Goal: Use online tool/utility: Utilize a website feature to perform a specific function

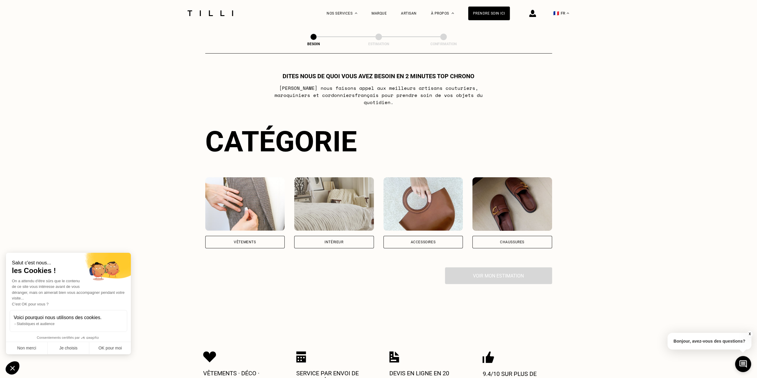
click at [244, 240] on div "Vêtements" at bounding box center [245, 242] width 22 height 4
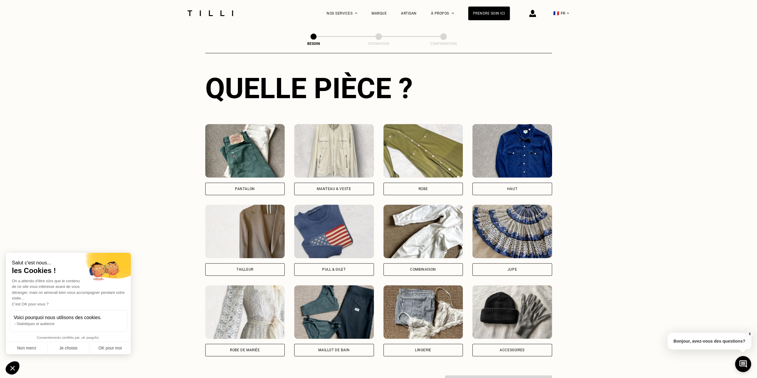
scroll to position [224, 0]
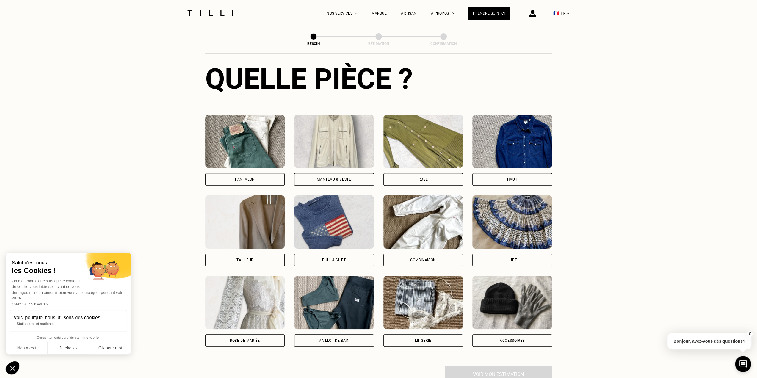
click at [249, 173] on div "Pantalon" at bounding box center [245, 179] width 80 height 12
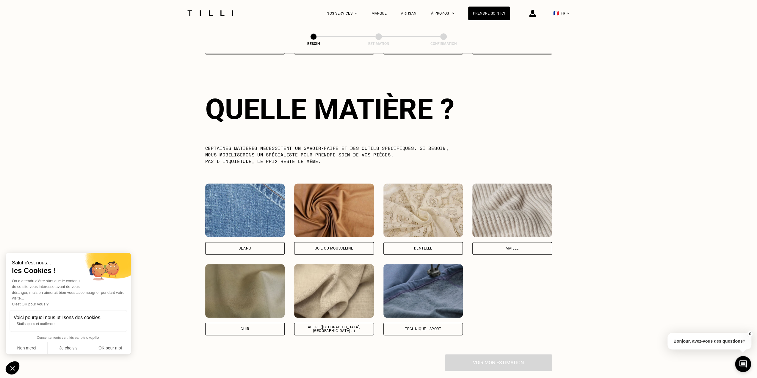
scroll to position [518, 0]
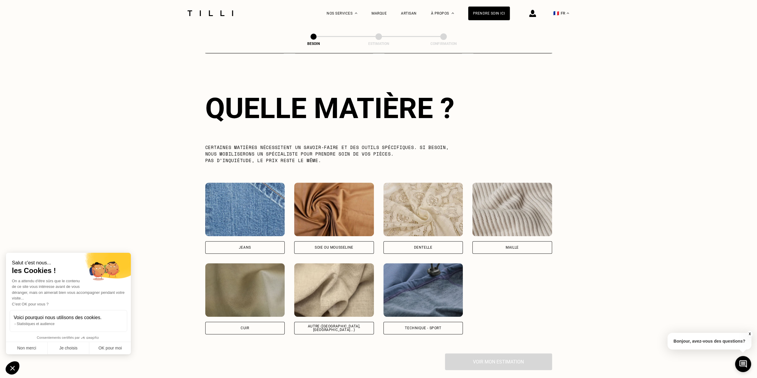
click at [334, 325] on div "Autre ([GEOGRAPHIC_DATA], [GEOGRAPHIC_DATA]...)" at bounding box center [334, 328] width 70 height 7
select select "FR"
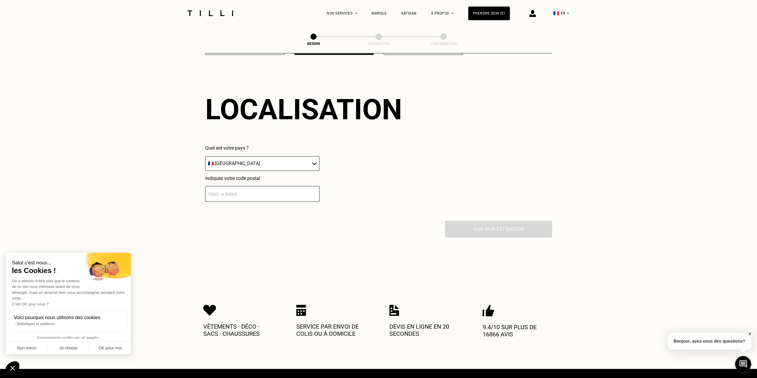
scroll to position [799, 0]
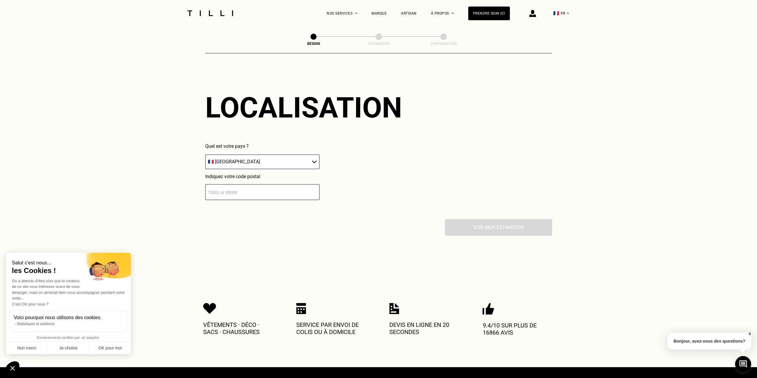
click at [286, 157] on select "🇩🇪 [GEOGRAPHIC_DATA] 🇦🇹 [GEOGRAPHIC_DATA] 🇧🇪 [GEOGRAPHIC_DATA] 🇧🇬 Bulgarie 🇨🇾 C…" at bounding box center [262, 161] width 114 height 15
click at [275, 184] on input "number" at bounding box center [262, 192] width 114 height 16
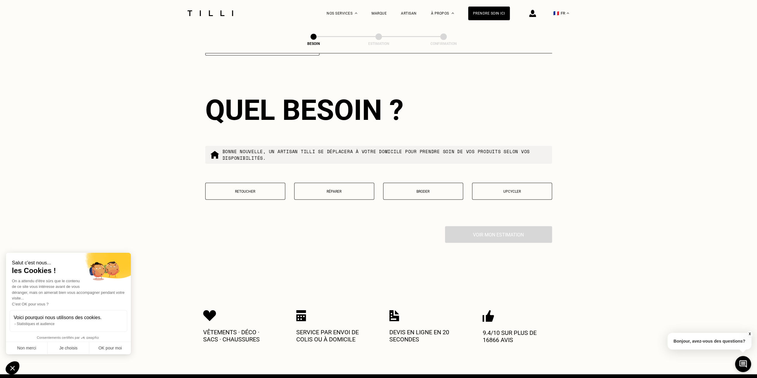
scroll to position [947, 0]
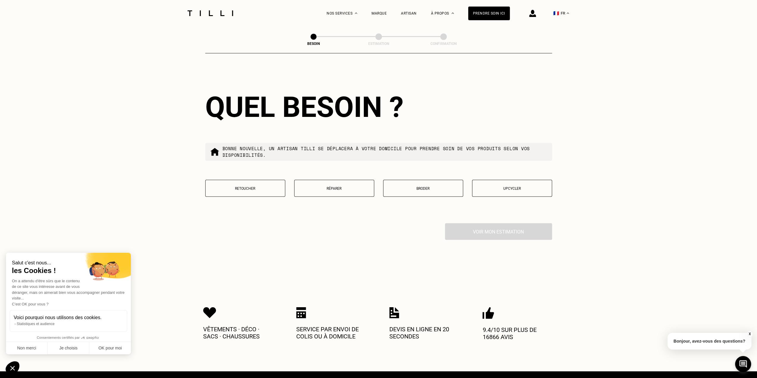
type input "75017"
click at [271, 186] on p "Retoucher" at bounding box center [245, 188] width 73 height 4
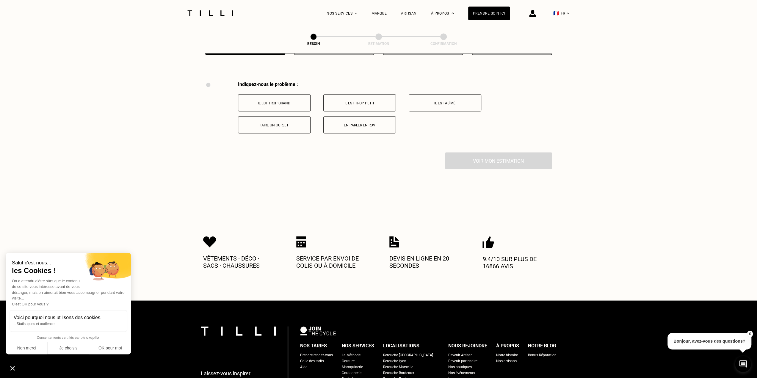
scroll to position [1100, 0]
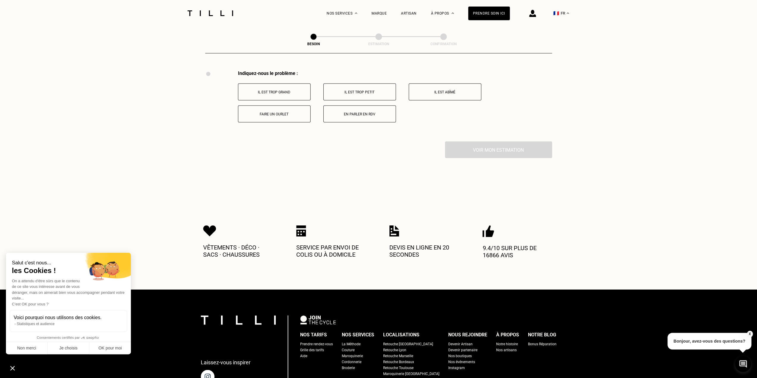
click at [285, 112] on p "Faire un ourlet" at bounding box center [274, 114] width 66 height 4
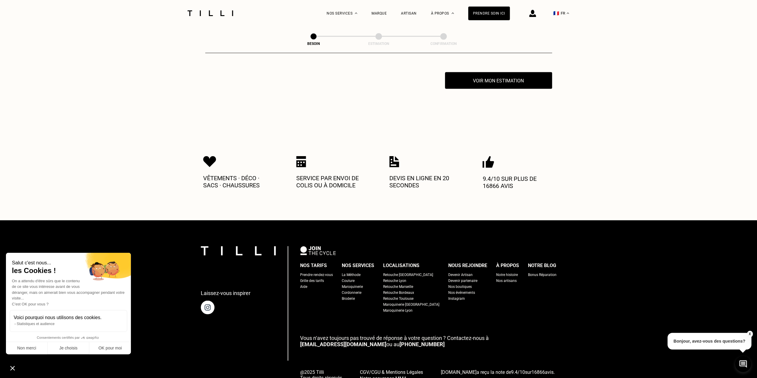
scroll to position [1171, 0]
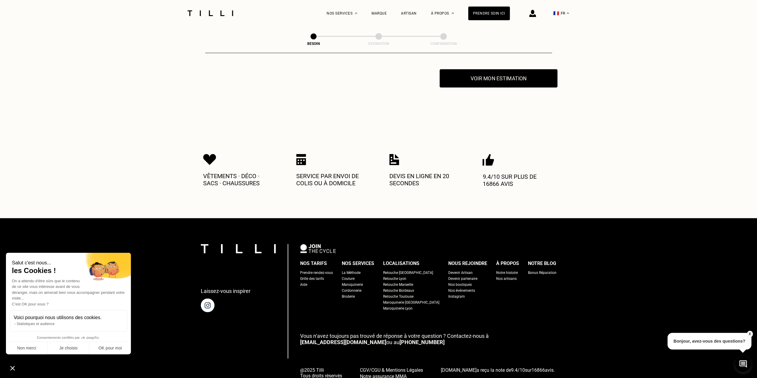
click at [512, 79] on button "Voir mon estimation" at bounding box center [499, 78] width 118 height 18
